Goal: Information Seeking & Learning: Understand process/instructions

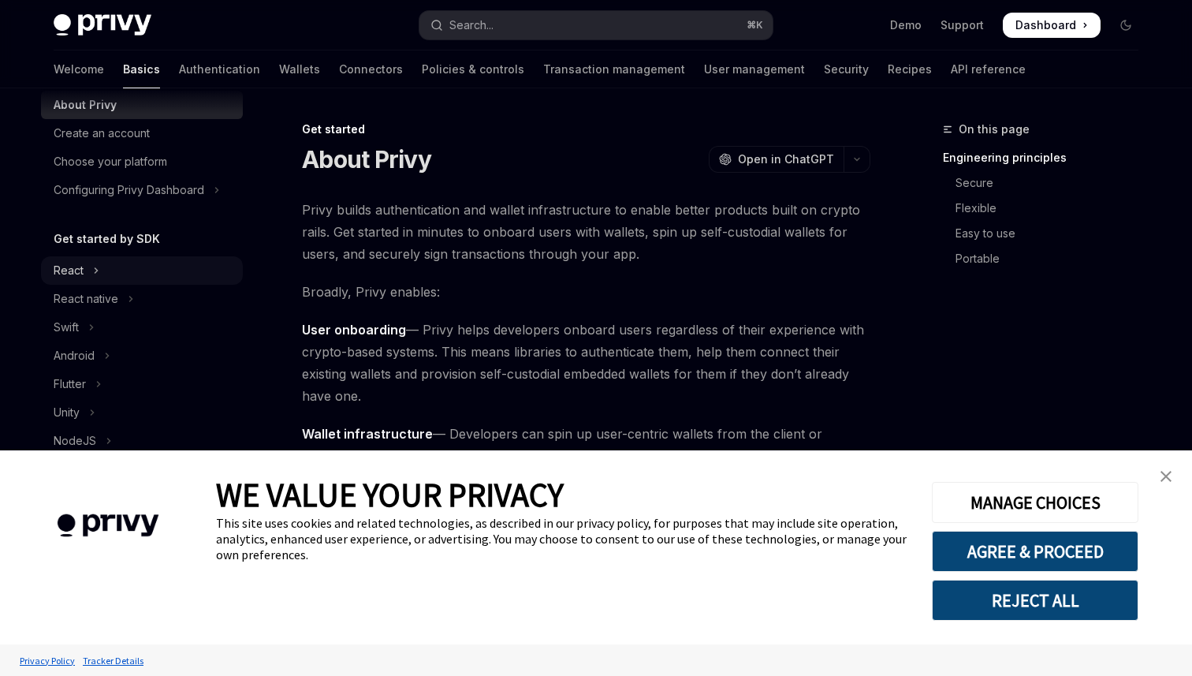
click at [117, 275] on button "React" at bounding box center [142, 270] width 202 height 28
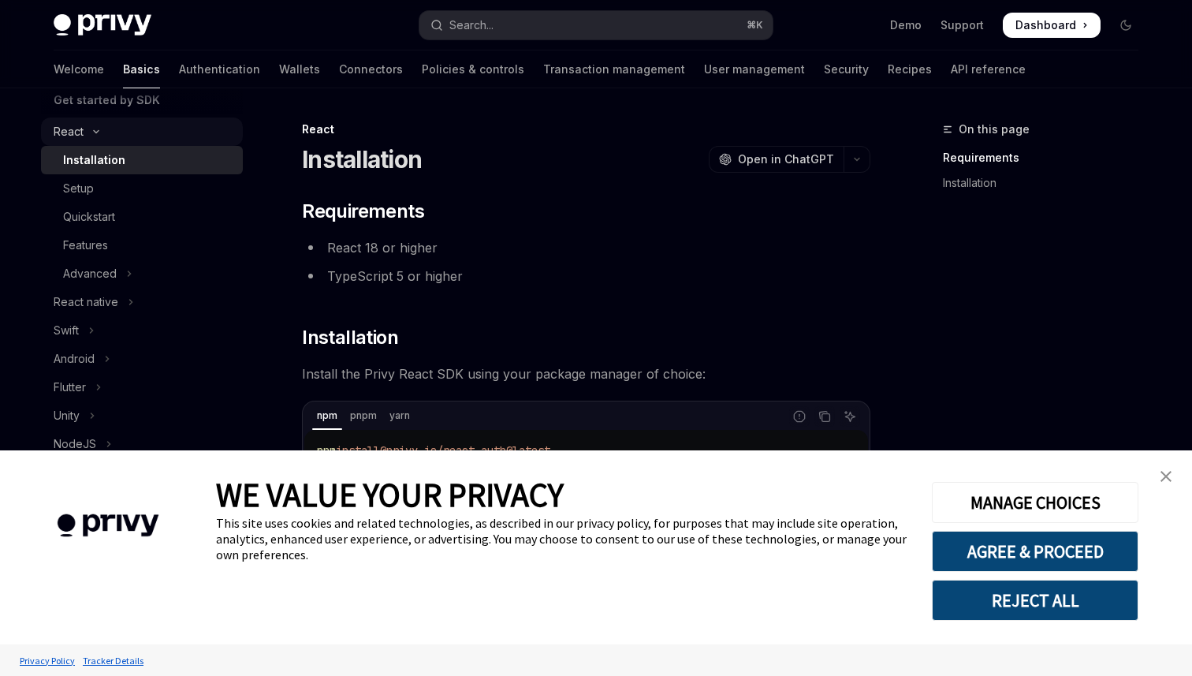
scroll to position [211, 0]
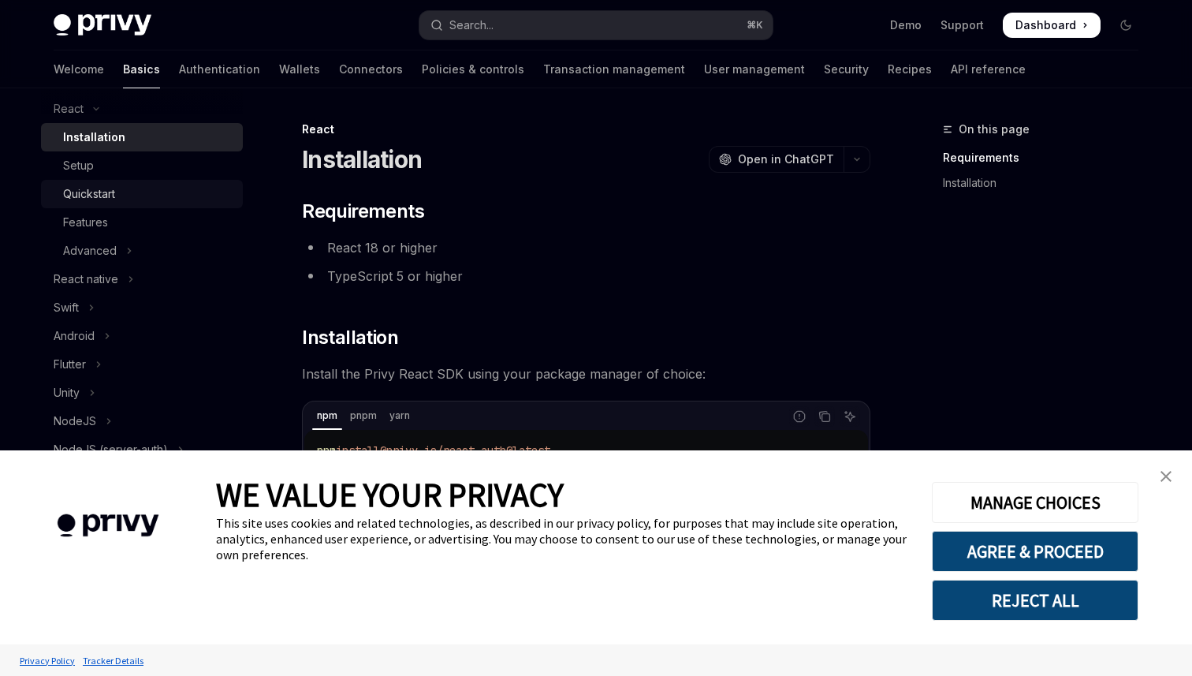
click at [99, 200] on div "Quickstart" at bounding box center [89, 193] width 52 height 19
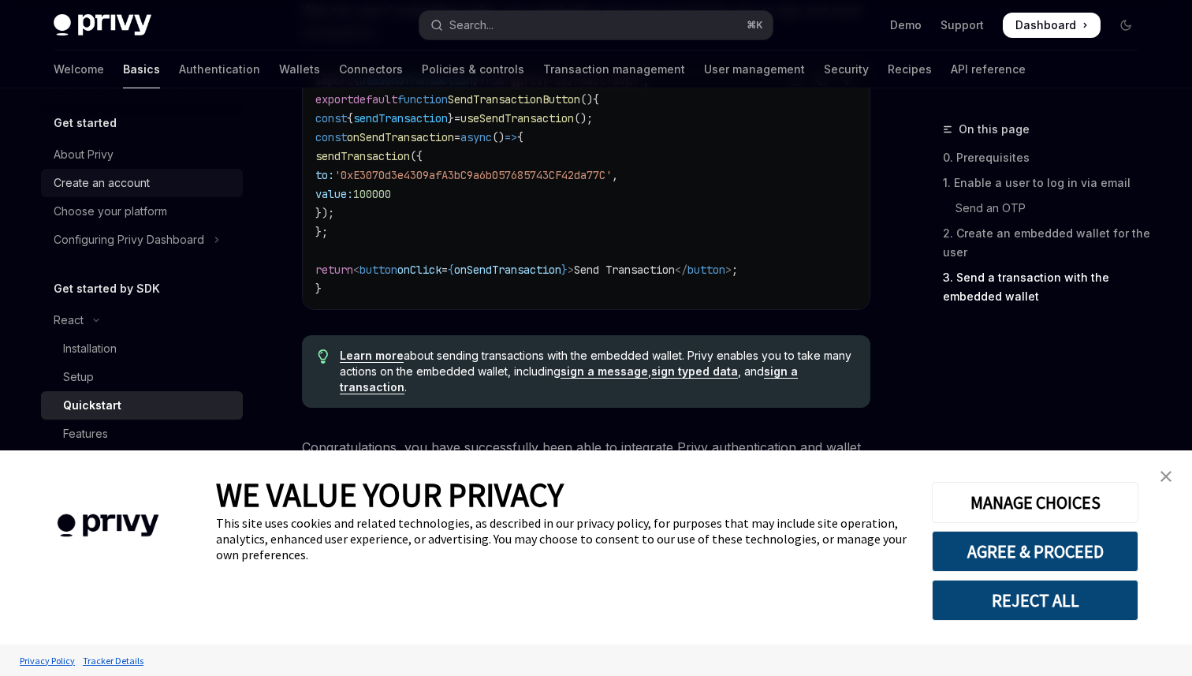
click at [121, 187] on div "Create an account" at bounding box center [102, 182] width 96 height 19
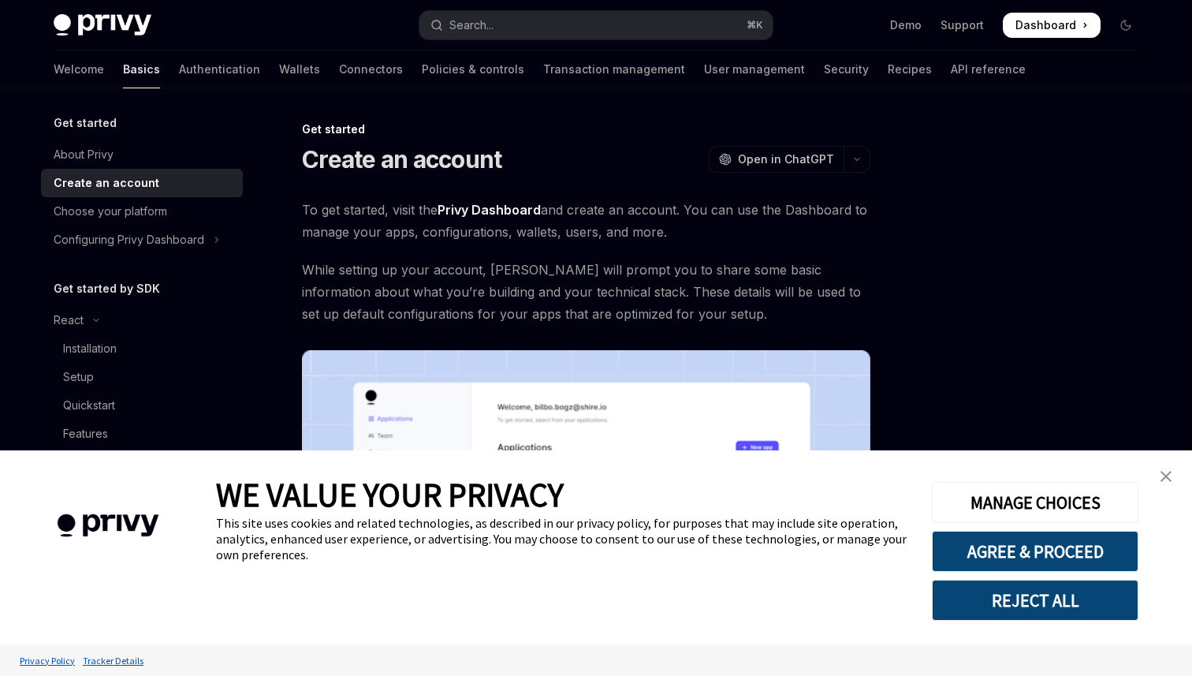
click at [188, 73] on div "Welcome Basics Authentication Wallets Connectors Policies & controls Transactio…" at bounding box center [540, 69] width 972 height 38
click at [179, 75] on link "Authentication" at bounding box center [219, 69] width 81 height 38
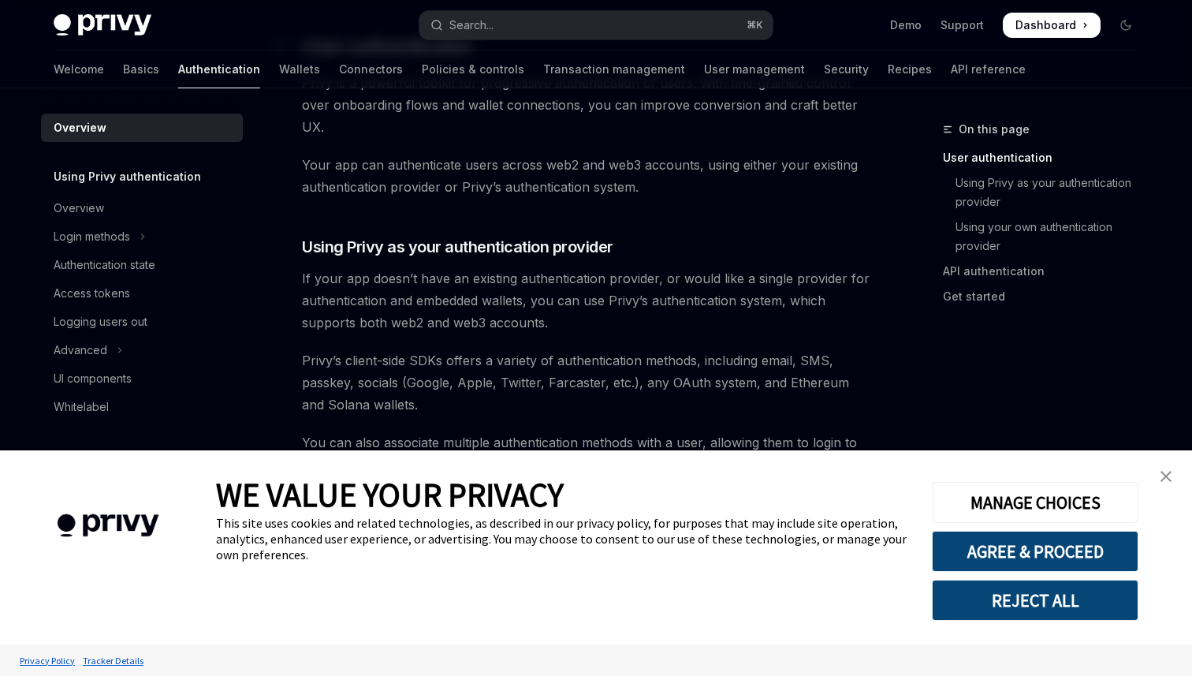
scroll to position [427, 0]
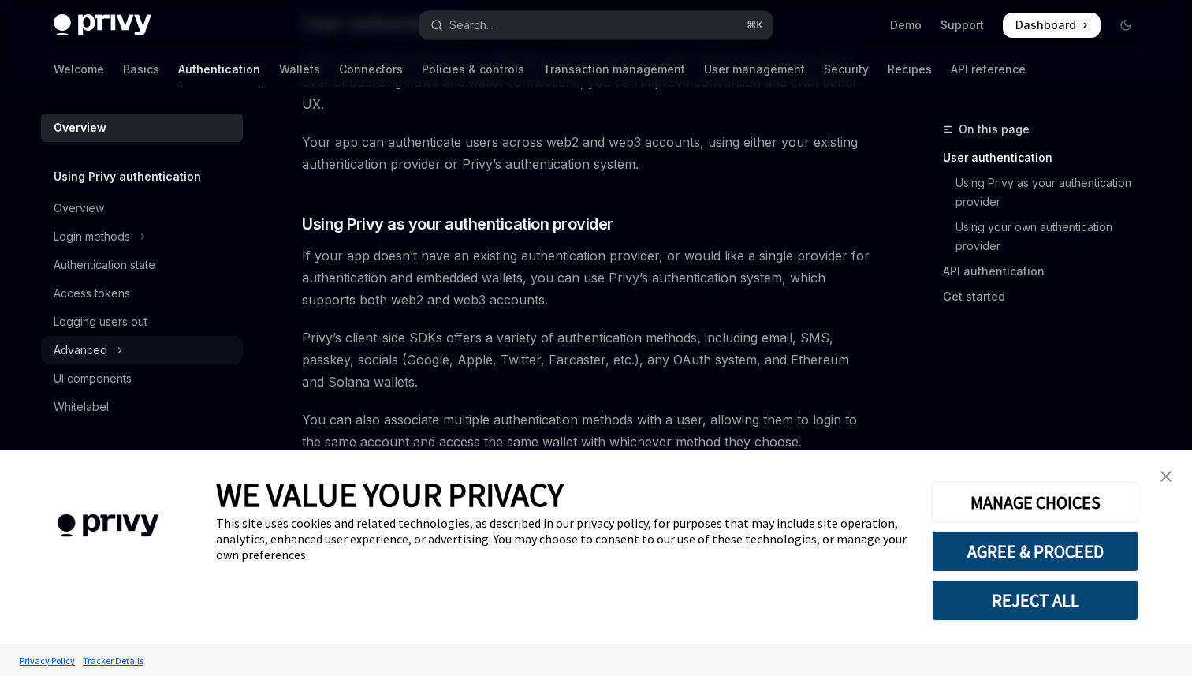
click at [115, 362] on button "Advanced" at bounding box center [142, 350] width 202 height 28
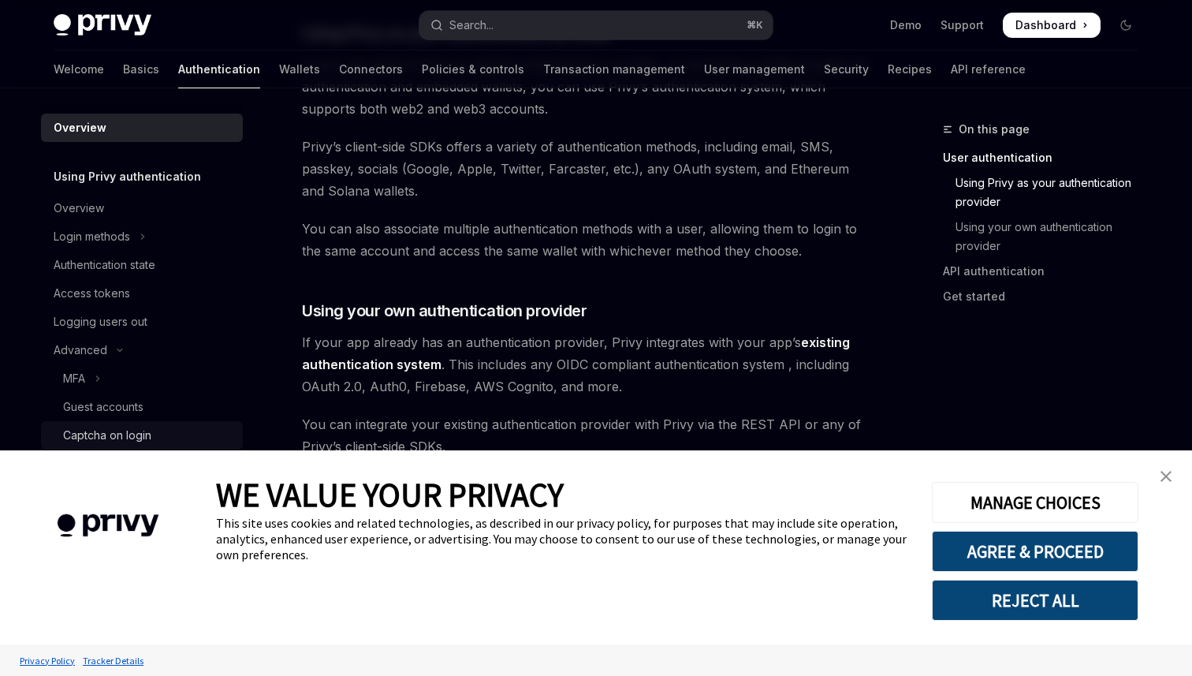
scroll to position [650, 0]
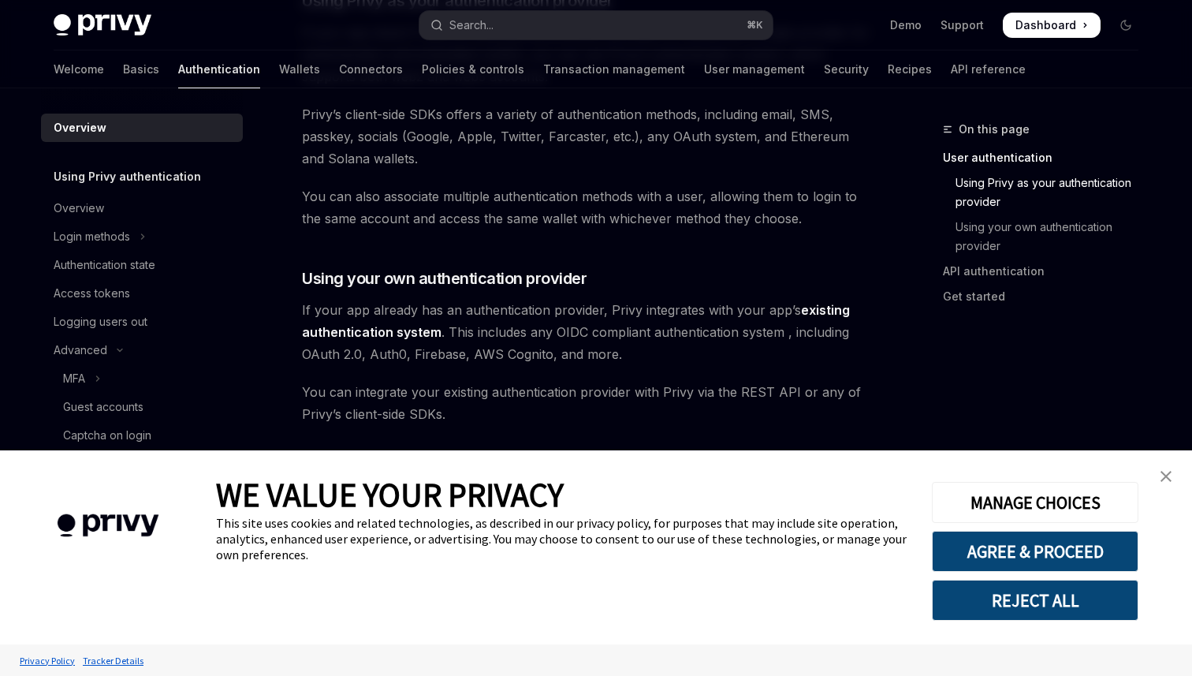
click at [1160, 477] on img "close banner" at bounding box center [1165, 476] width 11 height 11
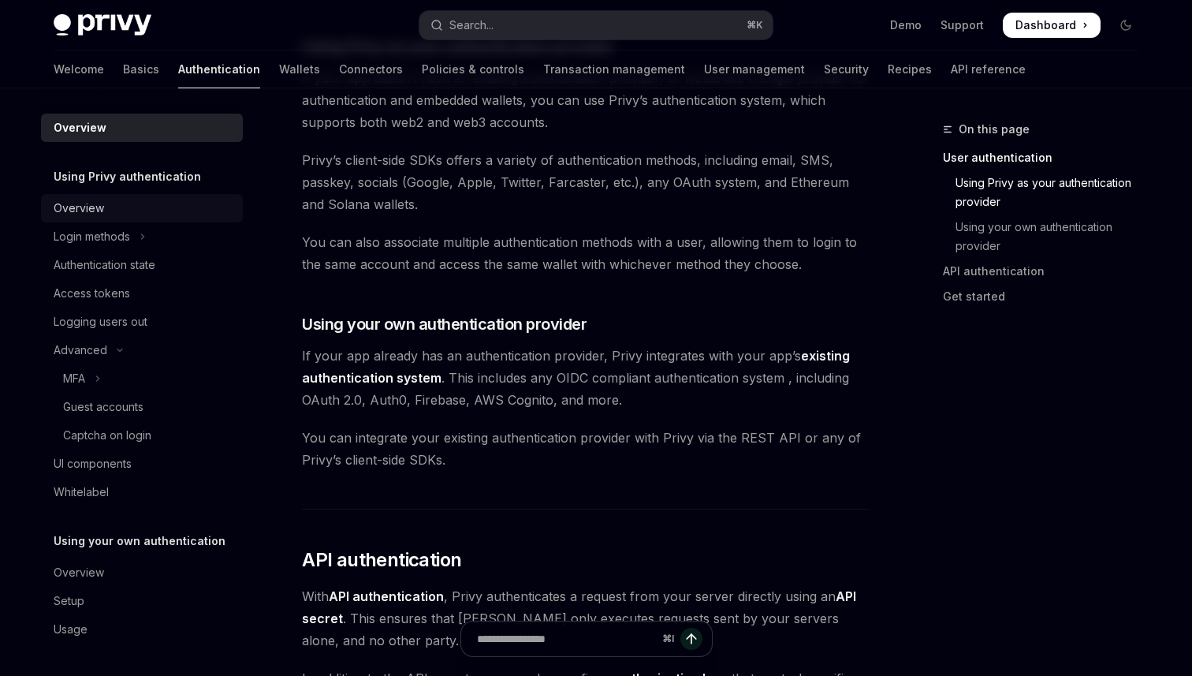
scroll to position [582, 0]
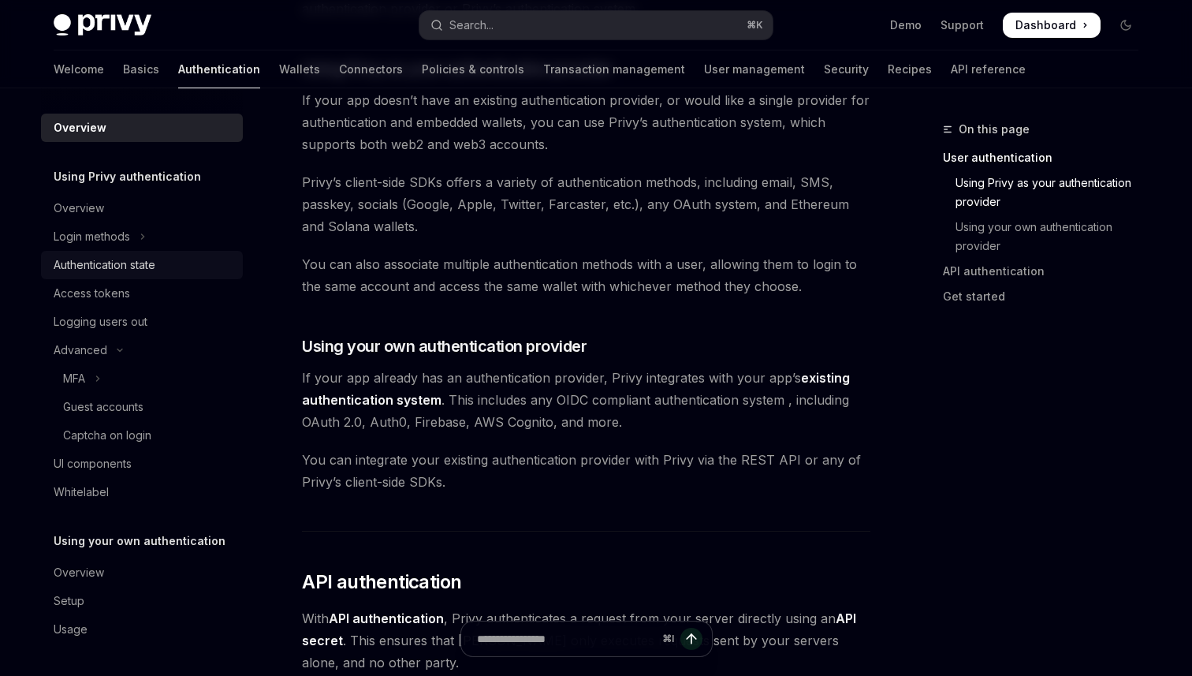
click at [87, 273] on div "Authentication state" at bounding box center [105, 264] width 102 height 19
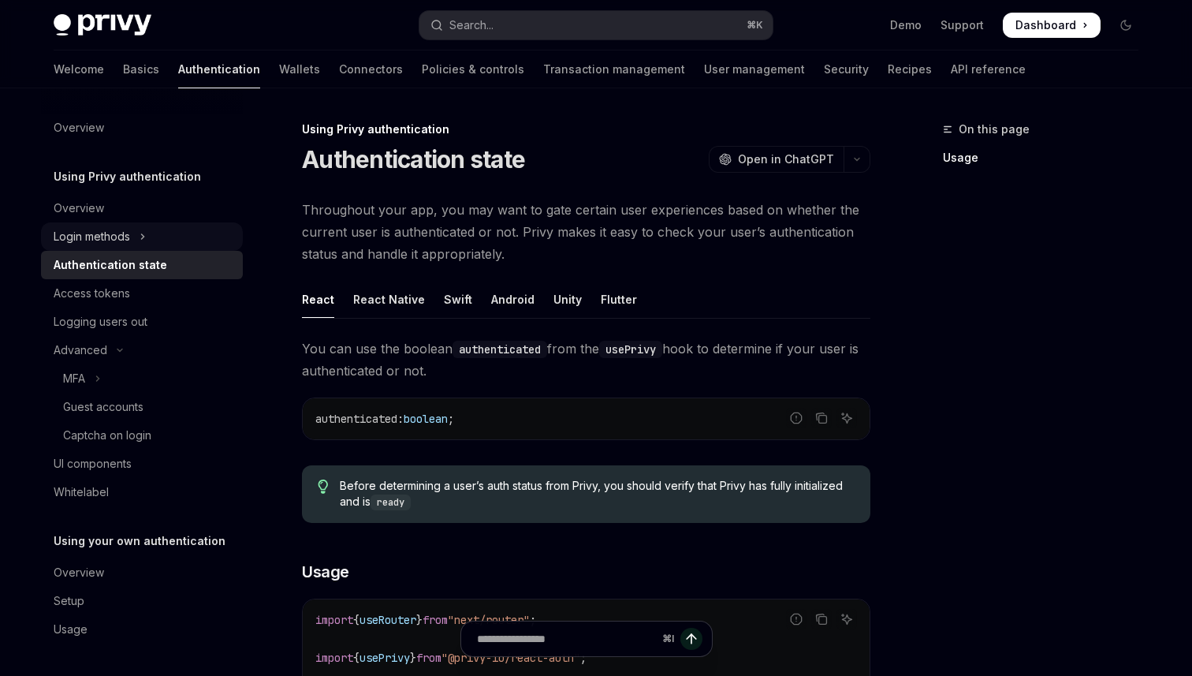
click at [111, 236] on div "Login methods" at bounding box center [92, 236] width 76 height 19
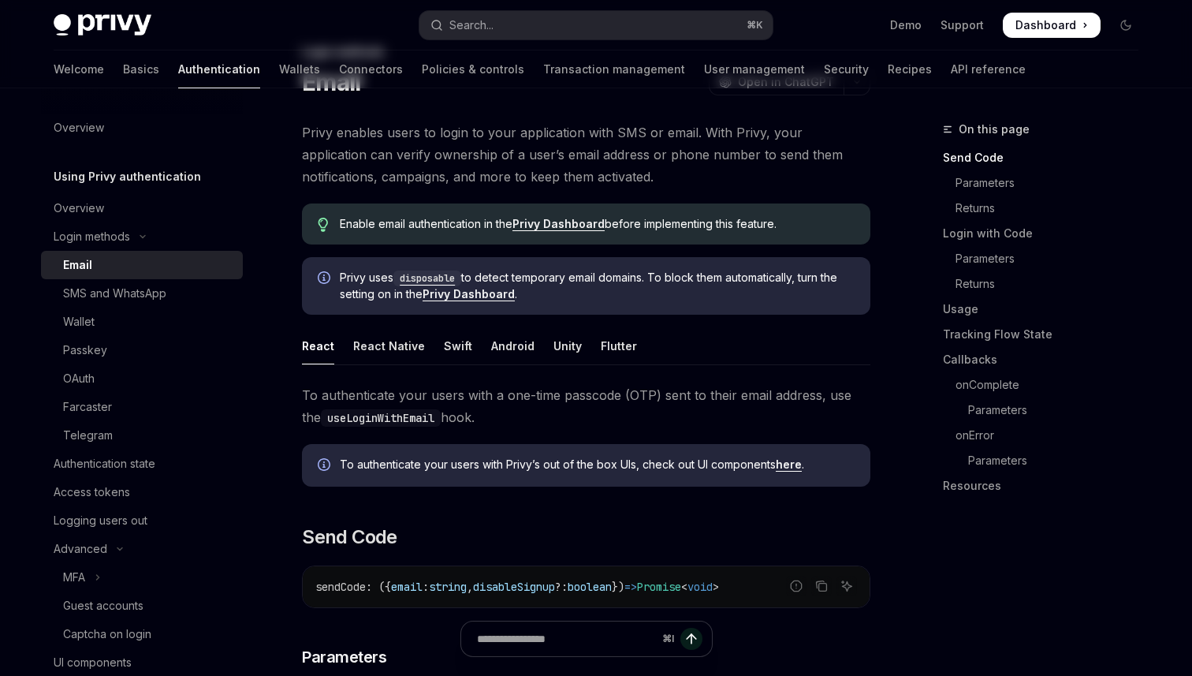
scroll to position [25, 0]
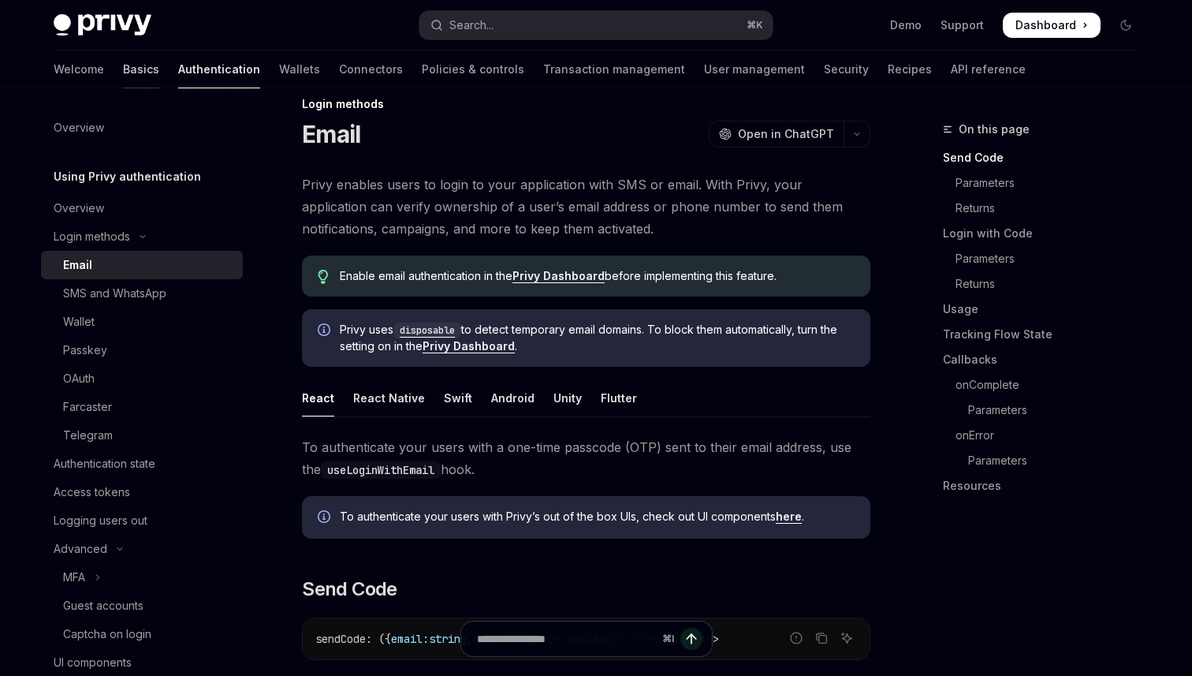
click at [123, 69] on link "Basics" at bounding box center [141, 69] width 36 height 38
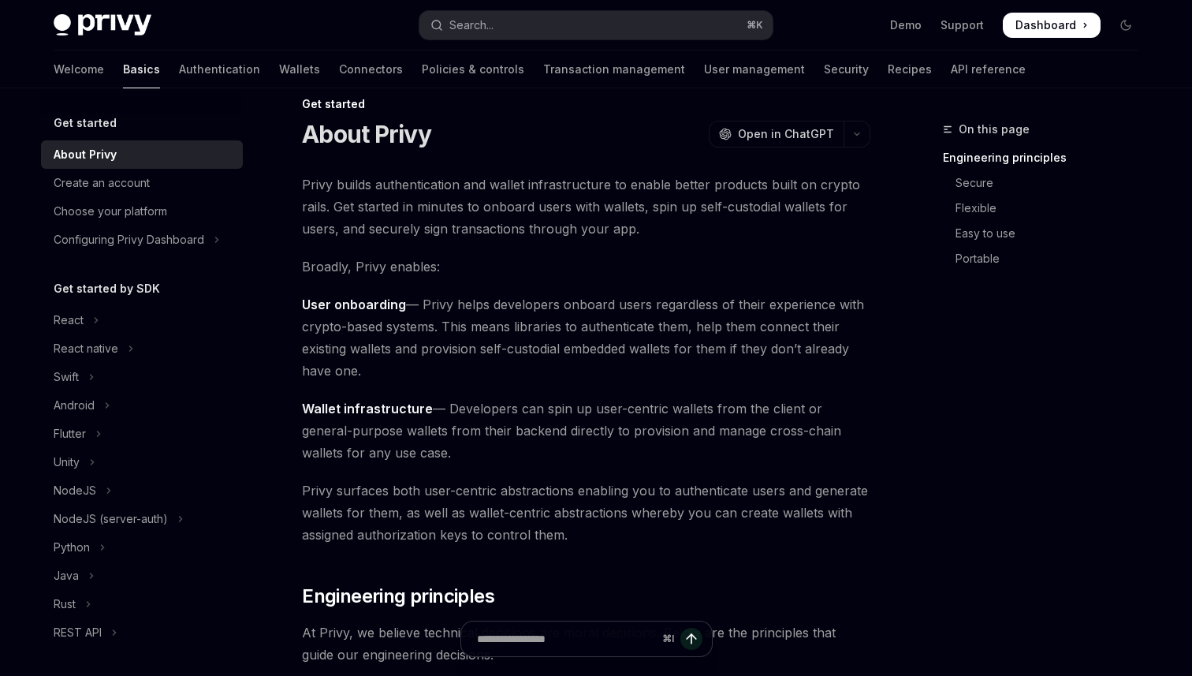
click at [70, 124] on h5 "Get started" at bounding box center [85, 123] width 63 height 19
click at [104, 129] on h5 "Get started" at bounding box center [85, 123] width 63 height 19
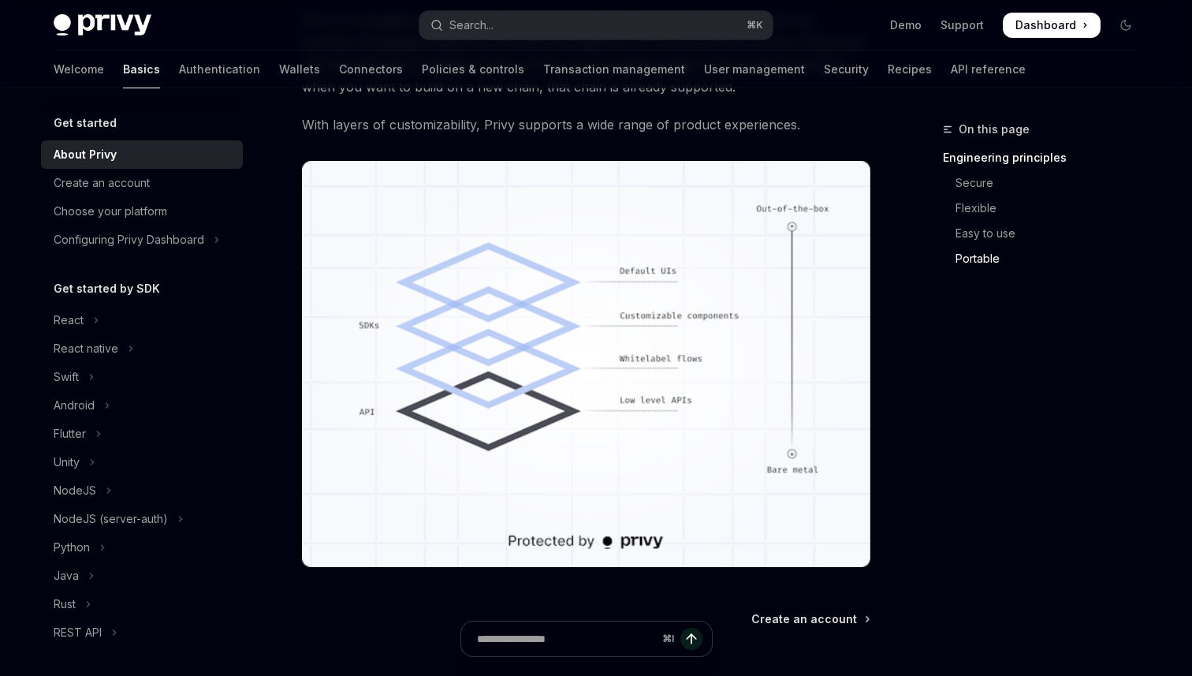
scroll to position [1407, 0]
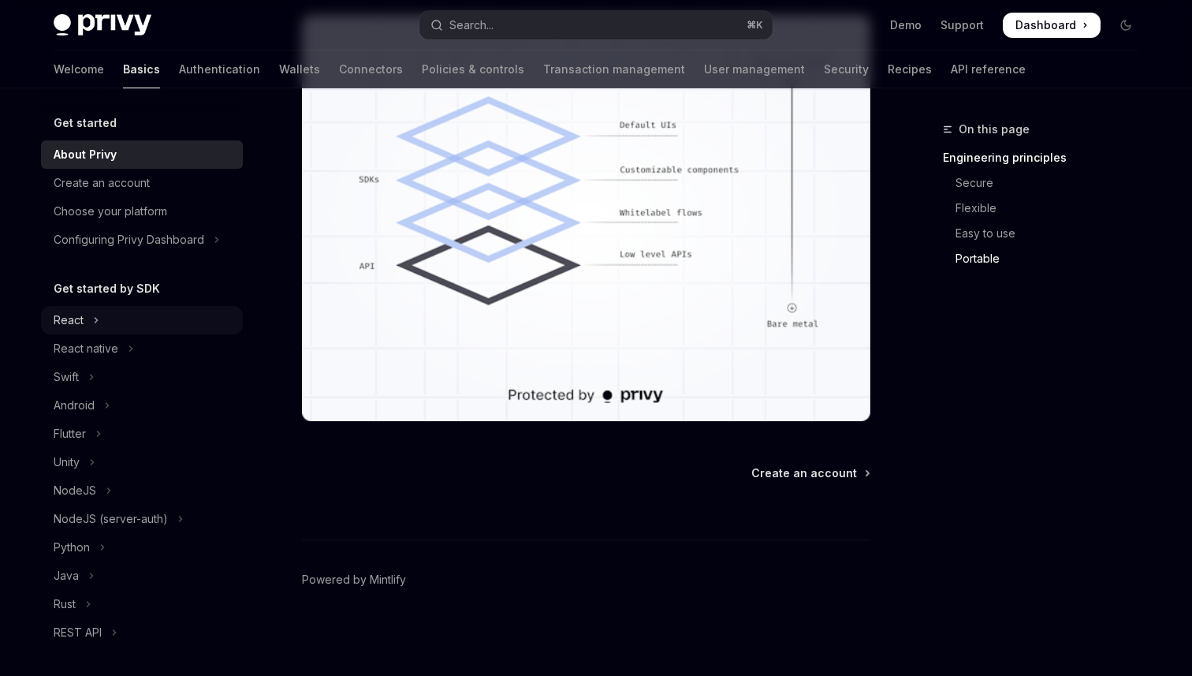
click at [78, 320] on div "React" at bounding box center [69, 320] width 30 height 19
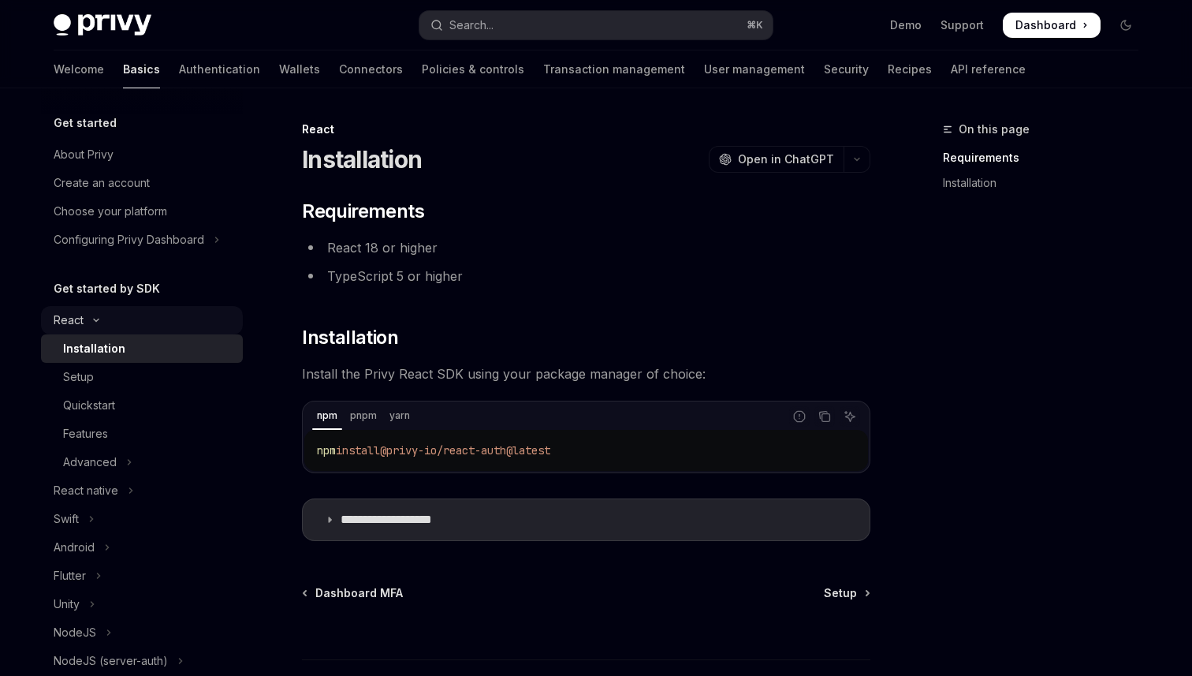
click at [83, 319] on button "React" at bounding box center [142, 320] width 202 height 28
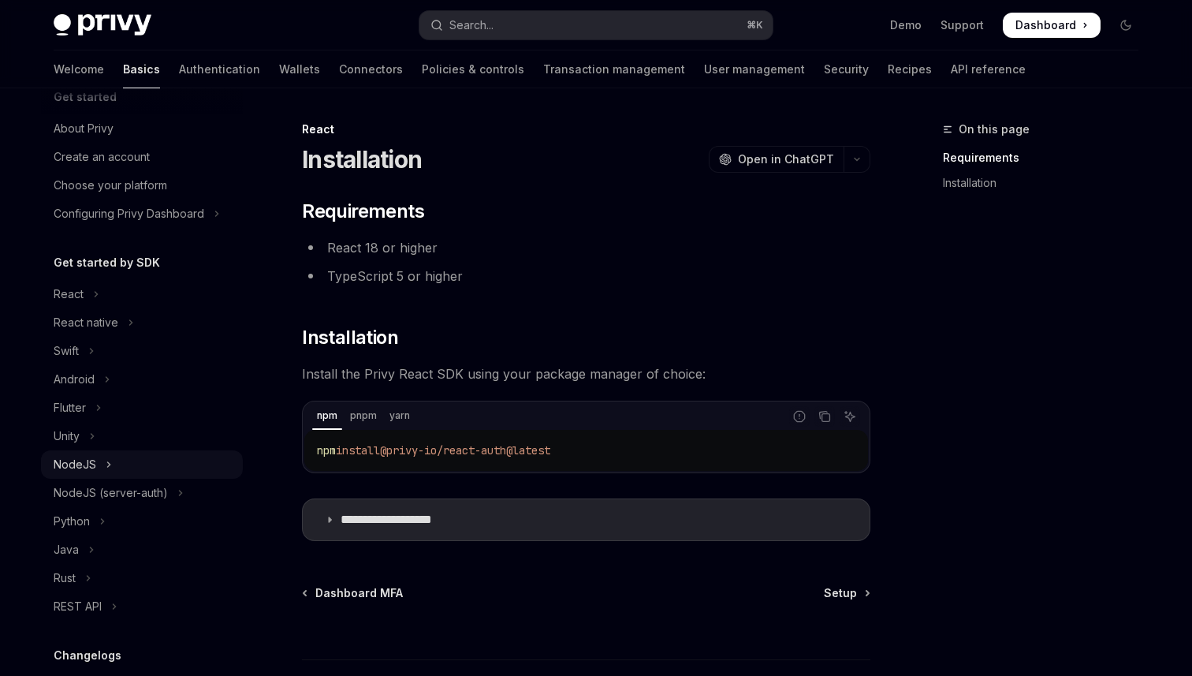
scroll to position [27, 0]
click at [89, 296] on button "React" at bounding box center [142, 293] width 202 height 28
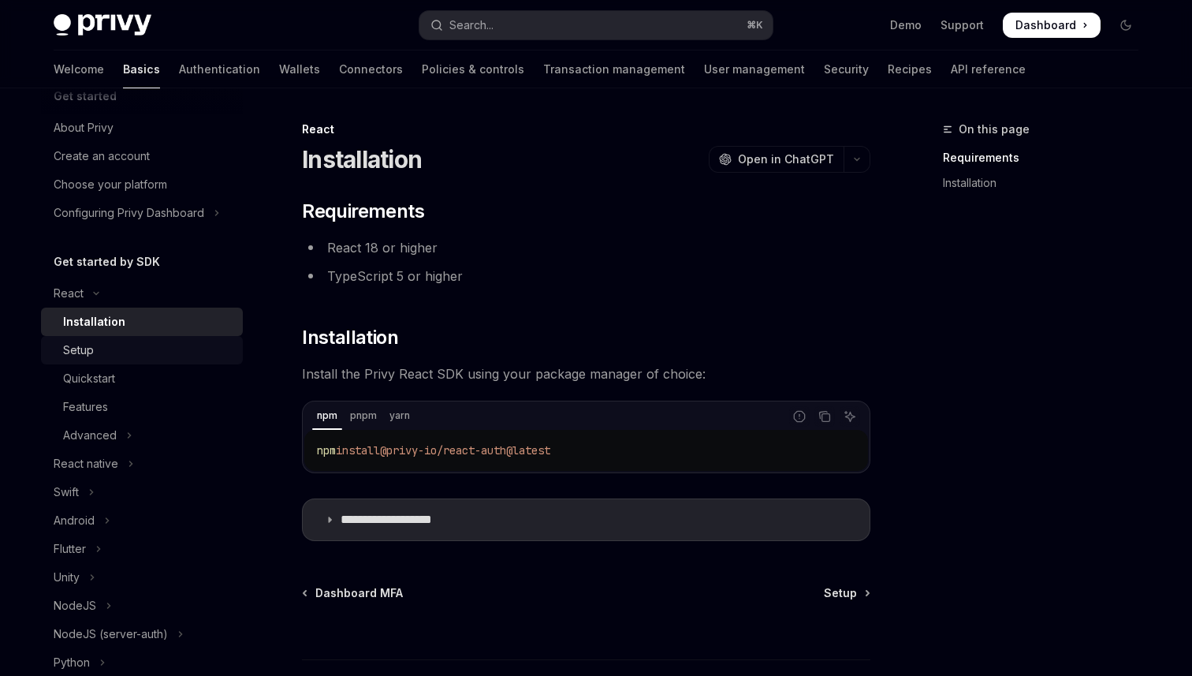
click at [89, 351] on div "Setup" at bounding box center [78, 350] width 31 height 19
type textarea "*"
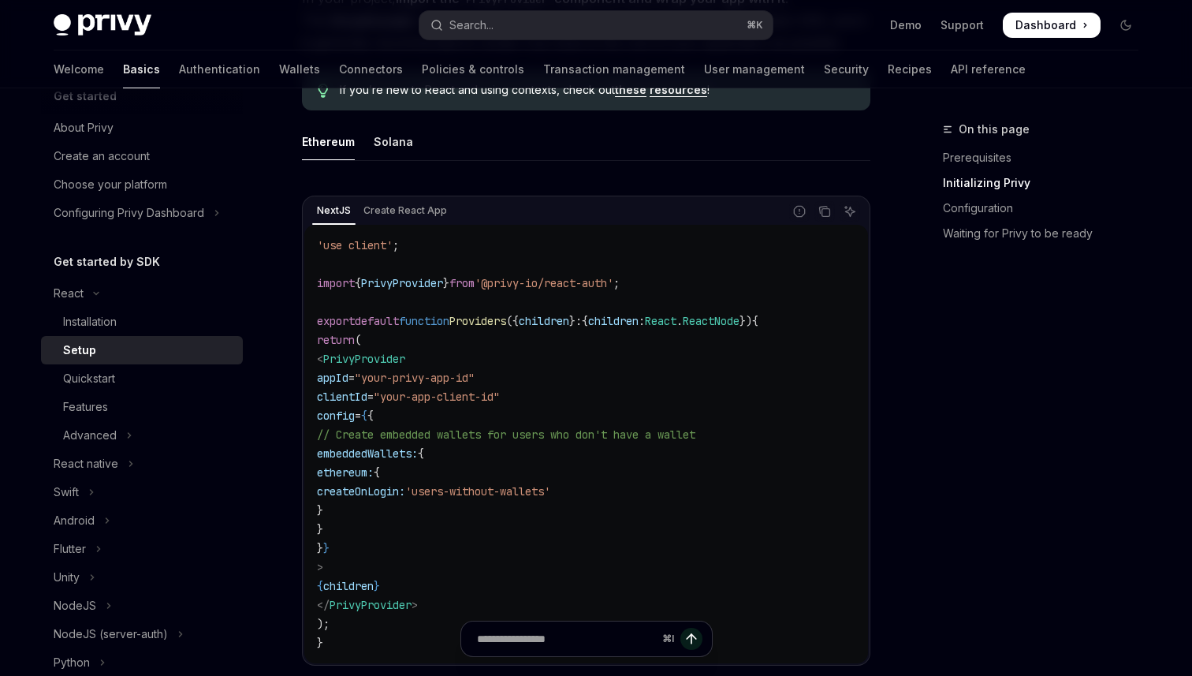
scroll to position [509, 0]
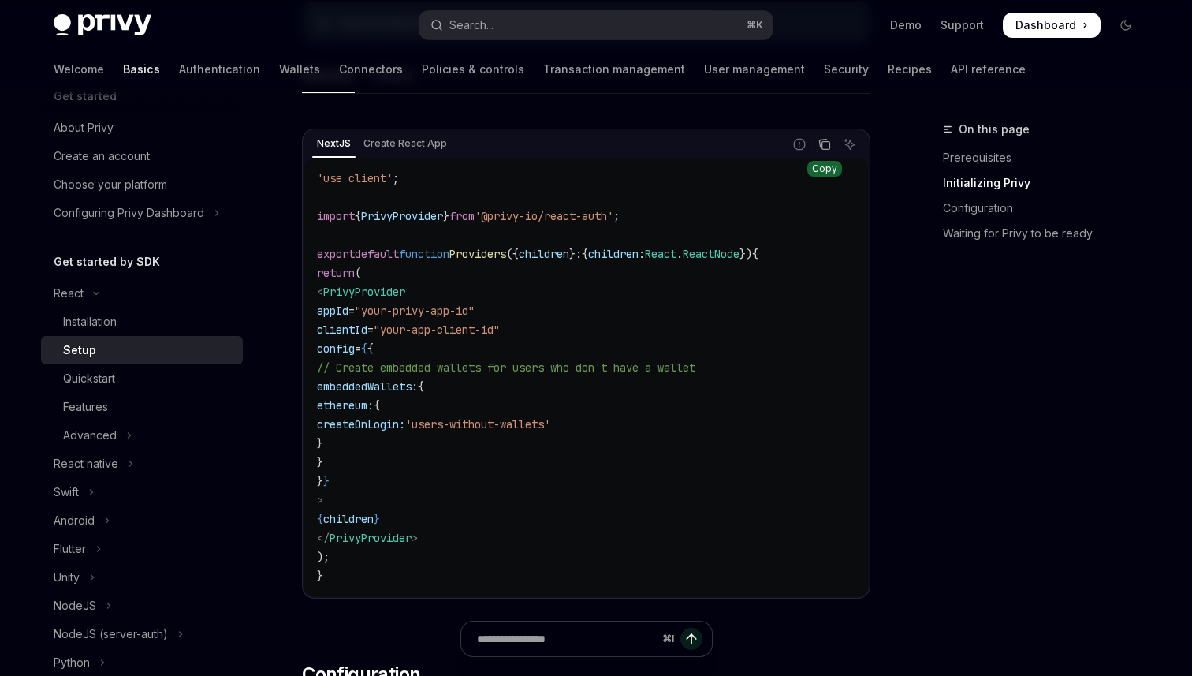
click at [828, 149] on icon "Copy the contents from the code block" at bounding box center [826, 146] width 8 height 8
